Goal: Transaction & Acquisition: Purchase product/service

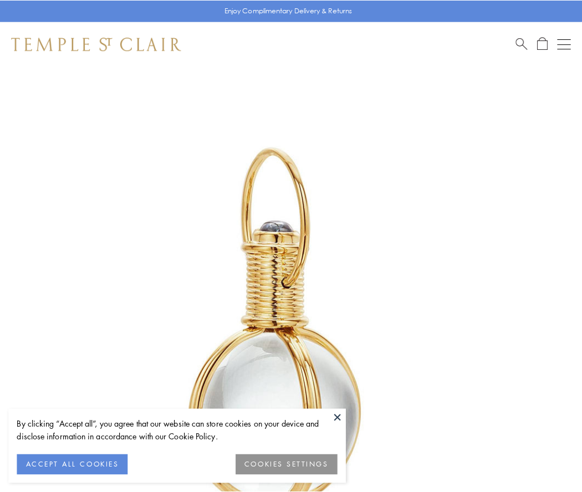
scroll to position [289, 0]
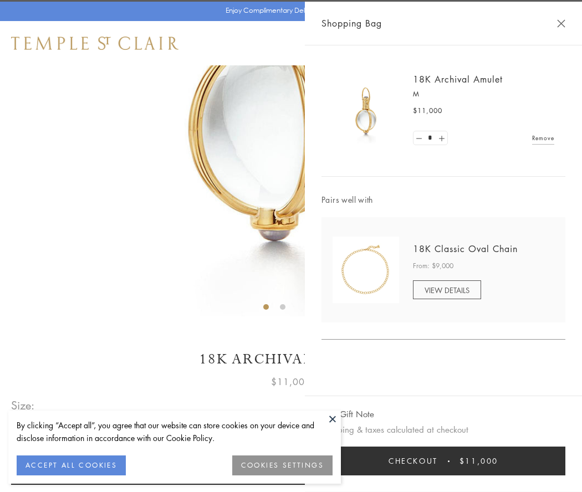
click at [443, 461] on button "Checkout $11,000" at bounding box center [443, 461] width 244 height 29
